Goal: Entertainment & Leisure: Browse casually

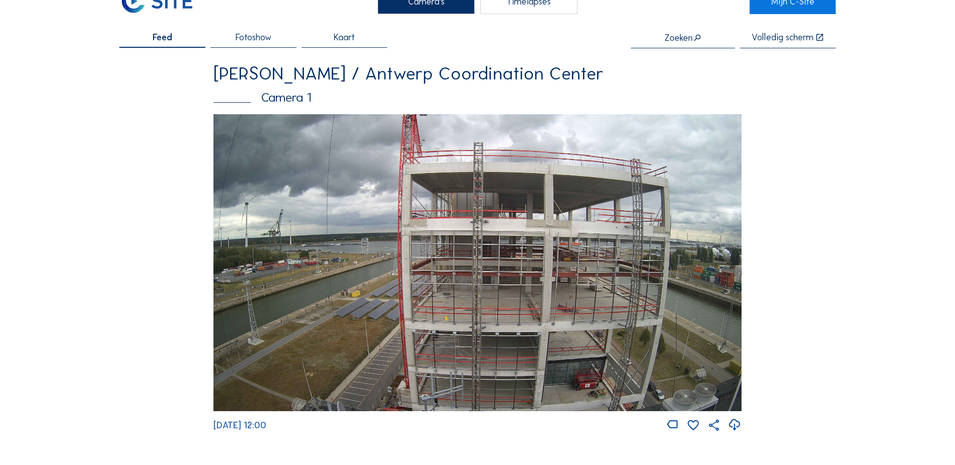
scroll to position [50, 0]
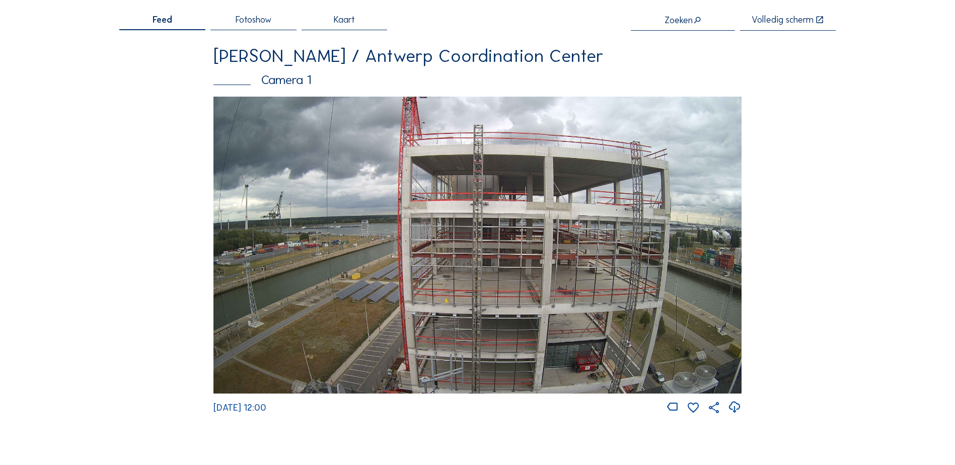
click at [278, 21] on div "Fotoshow" at bounding box center [254, 22] width 86 height 15
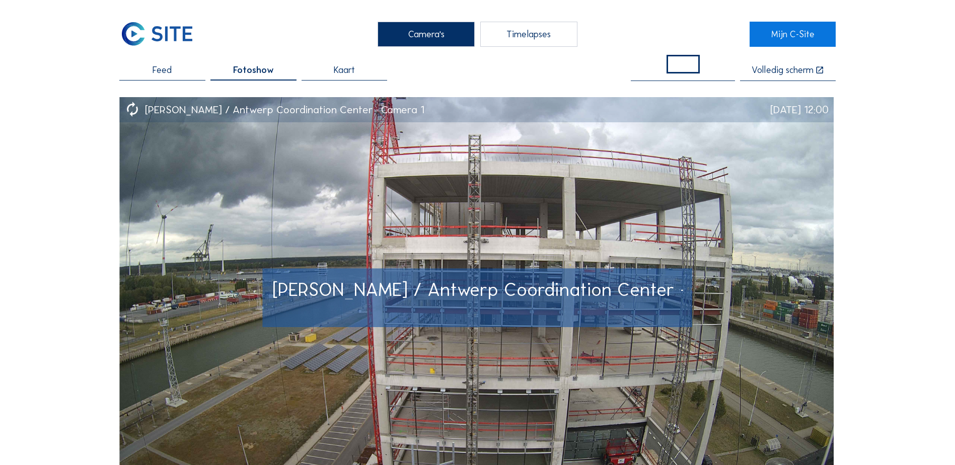
click at [488, 196] on img at bounding box center [476, 297] width 715 height 401
click at [487, 194] on img at bounding box center [476, 297] width 715 height 401
click at [460, 196] on img at bounding box center [476, 297] width 715 height 401
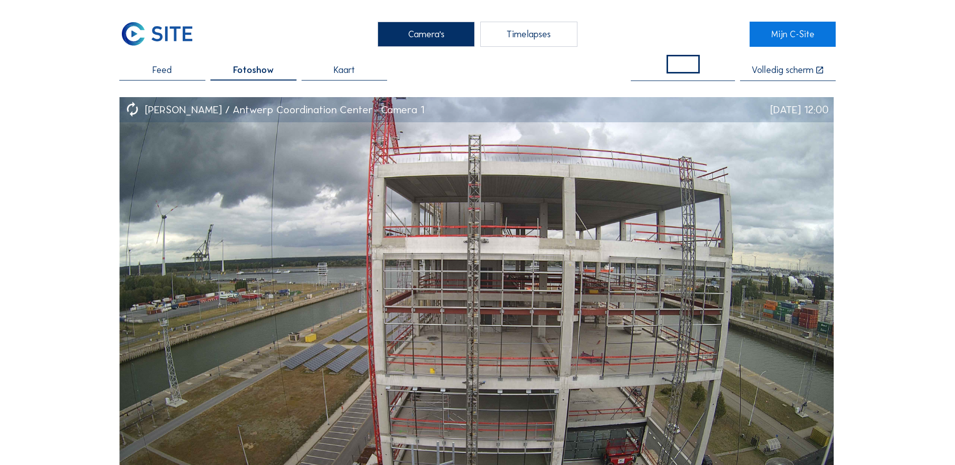
click at [349, 74] on span "Kaart" at bounding box center [344, 69] width 21 height 9
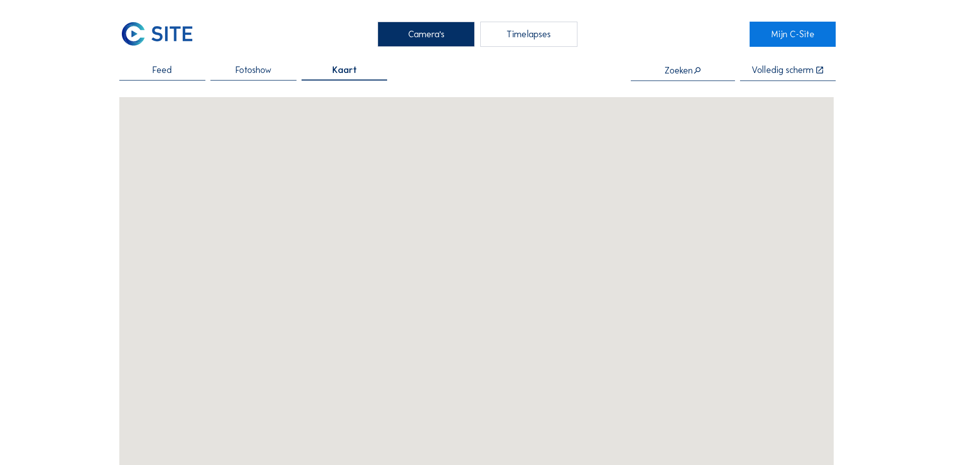
click at [162, 71] on span "Feed" at bounding box center [162, 69] width 19 height 9
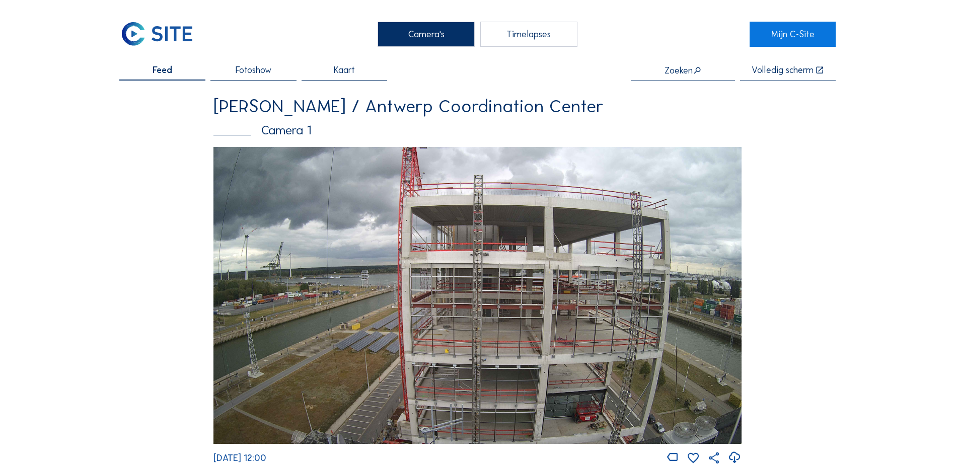
click at [506, 221] on img at bounding box center [478, 295] width 528 height 297
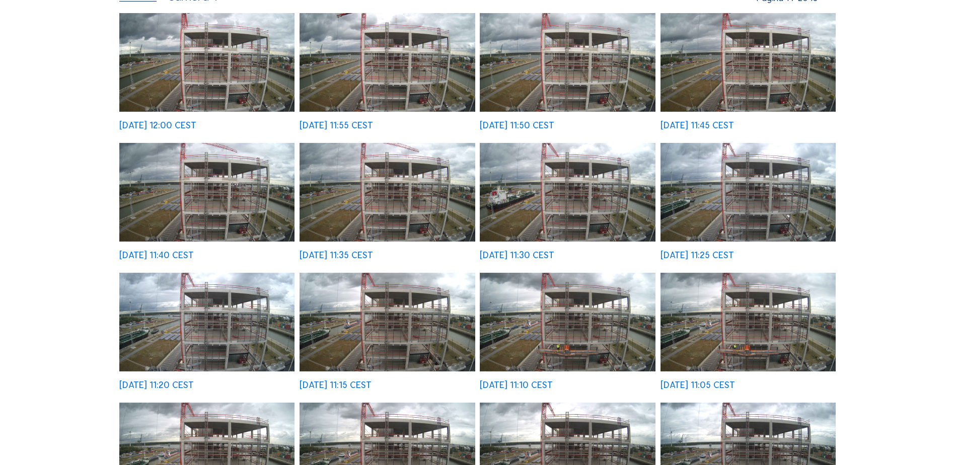
scroll to position [101, 0]
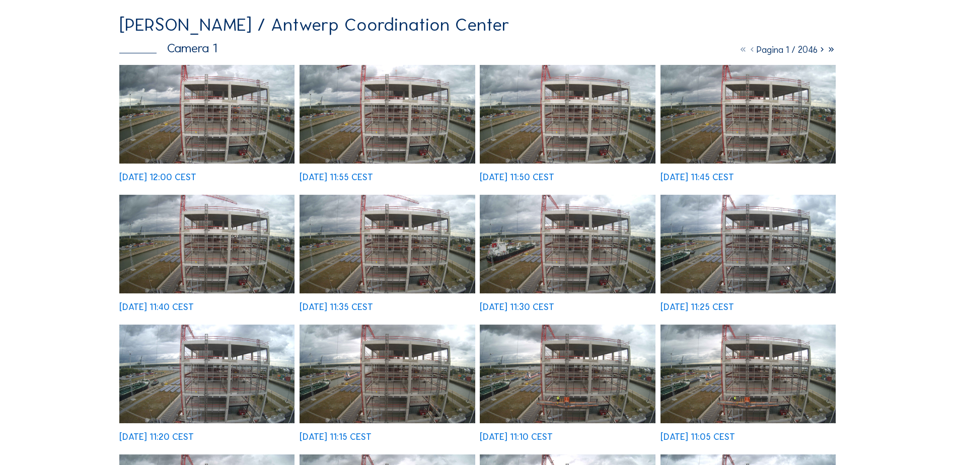
click at [821, 50] on icon at bounding box center [822, 49] width 9 height 11
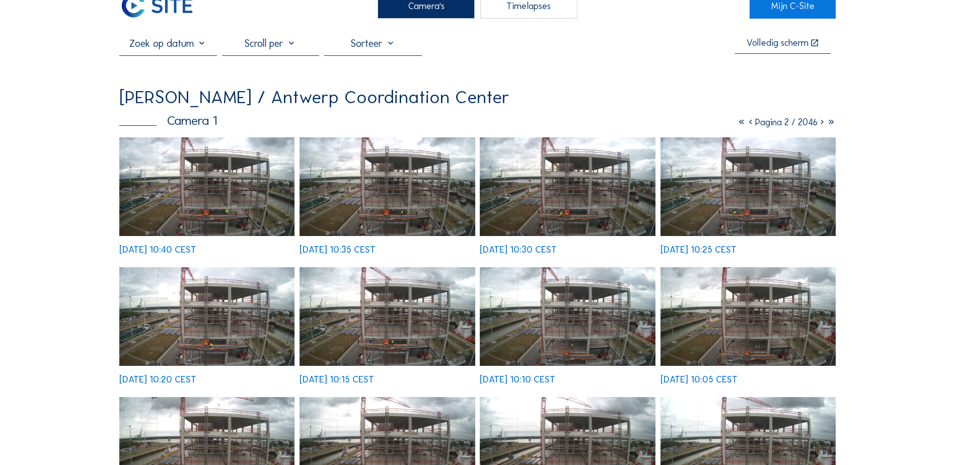
scroll to position [0, 0]
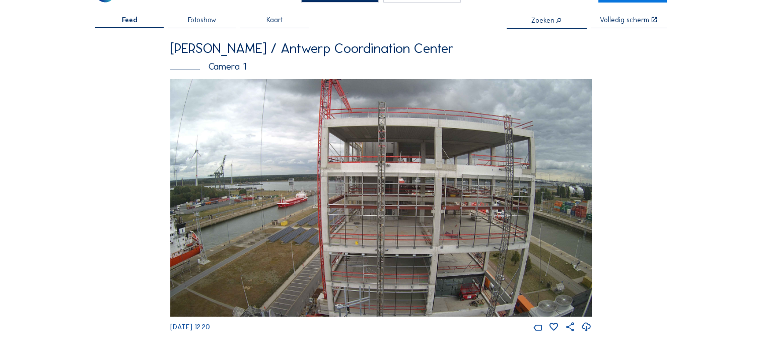
scroll to position [50, 0]
